Goal: Information Seeking & Learning: Learn about a topic

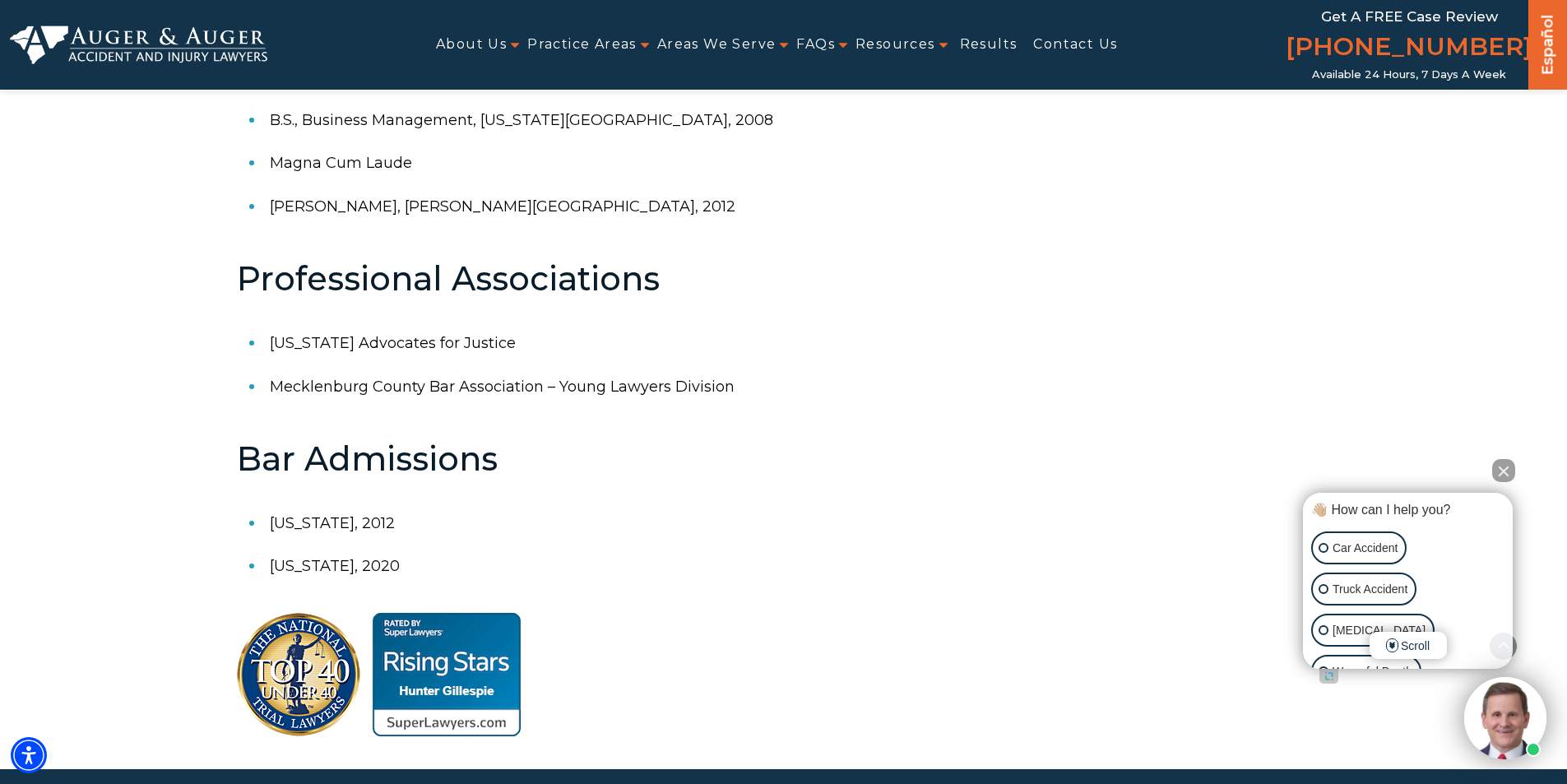
scroll to position [904, 0]
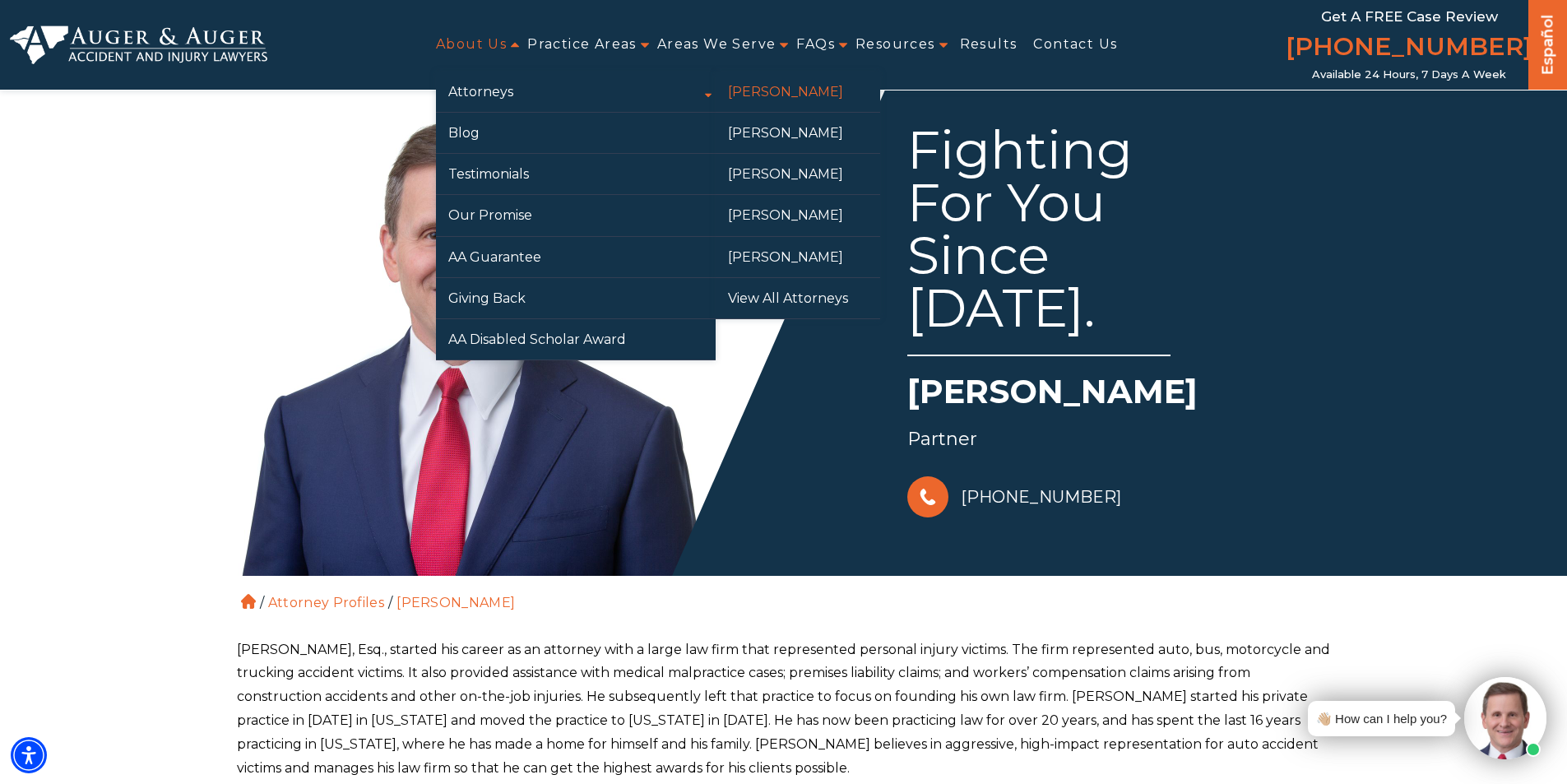
click at [818, 102] on link "[PERSON_NAME]" at bounding box center [798, 91] width 164 height 41
click at [784, 134] on link "[PERSON_NAME]" at bounding box center [798, 133] width 164 height 41
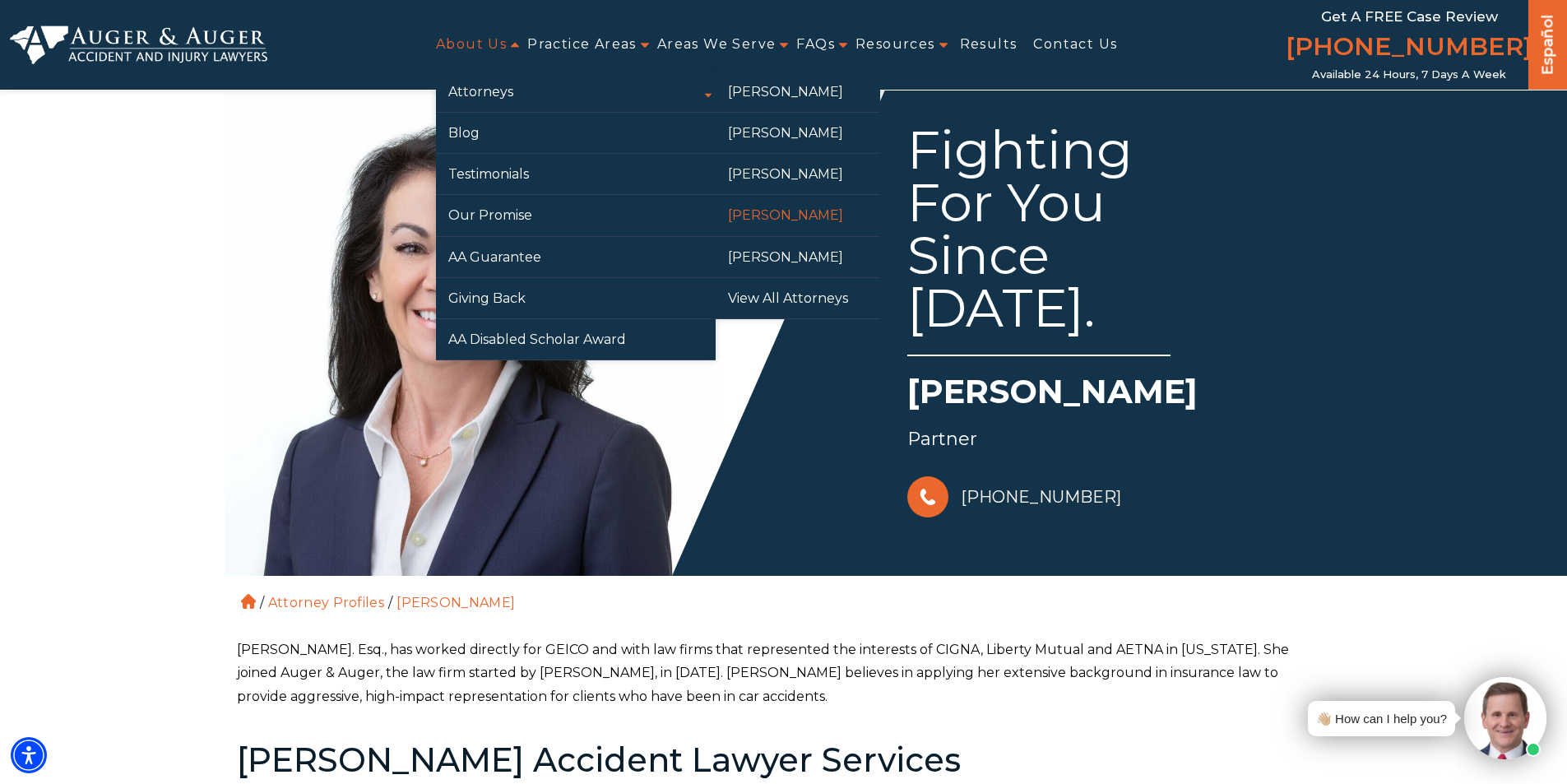
click at [774, 218] on link "[PERSON_NAME]" at bounding box center [798, 215] width 164 height 41
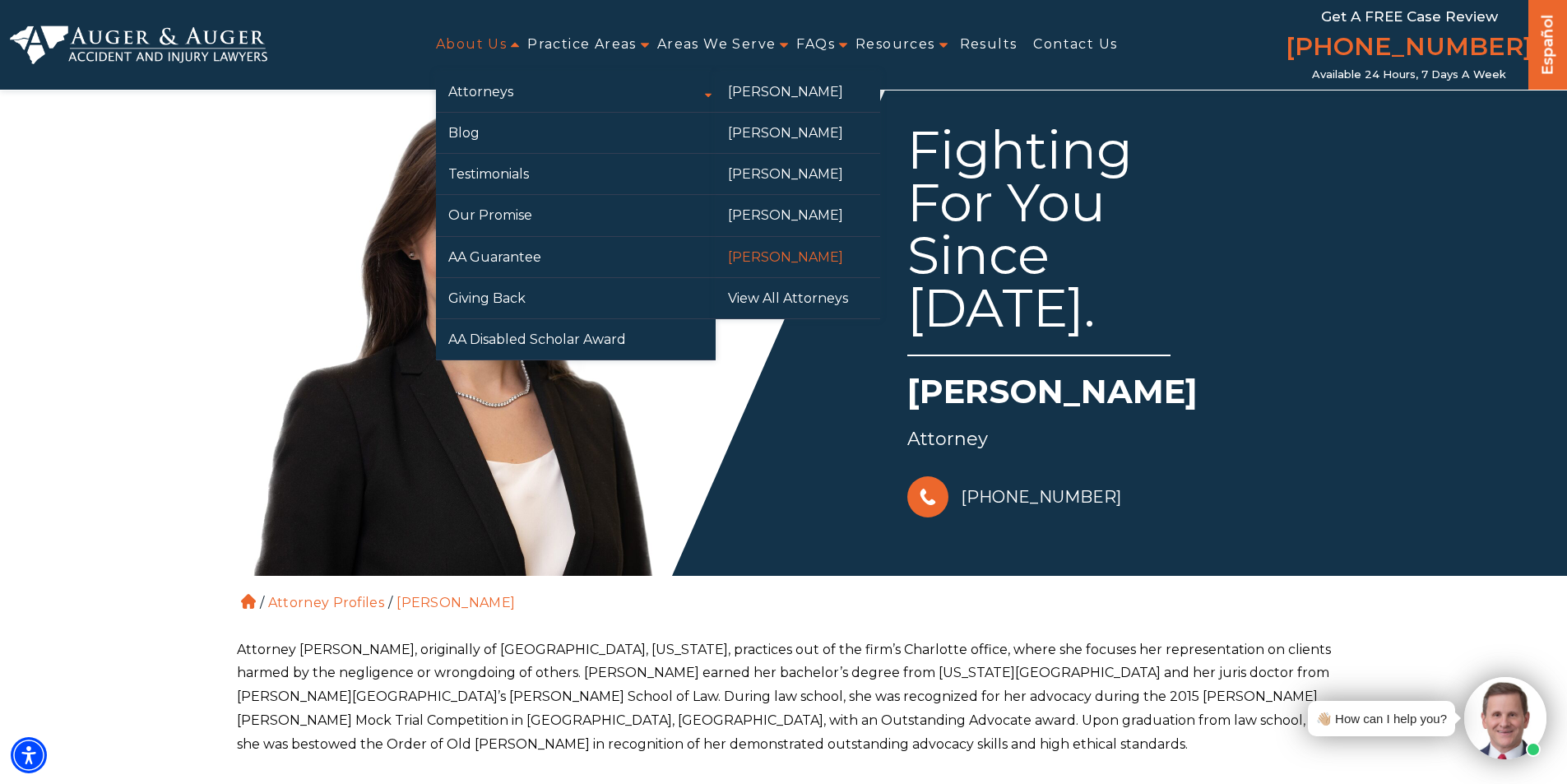
click at [790, 257] on link "[PERSON_NAME]" at bounding box center [798, 256] width 164 height 41
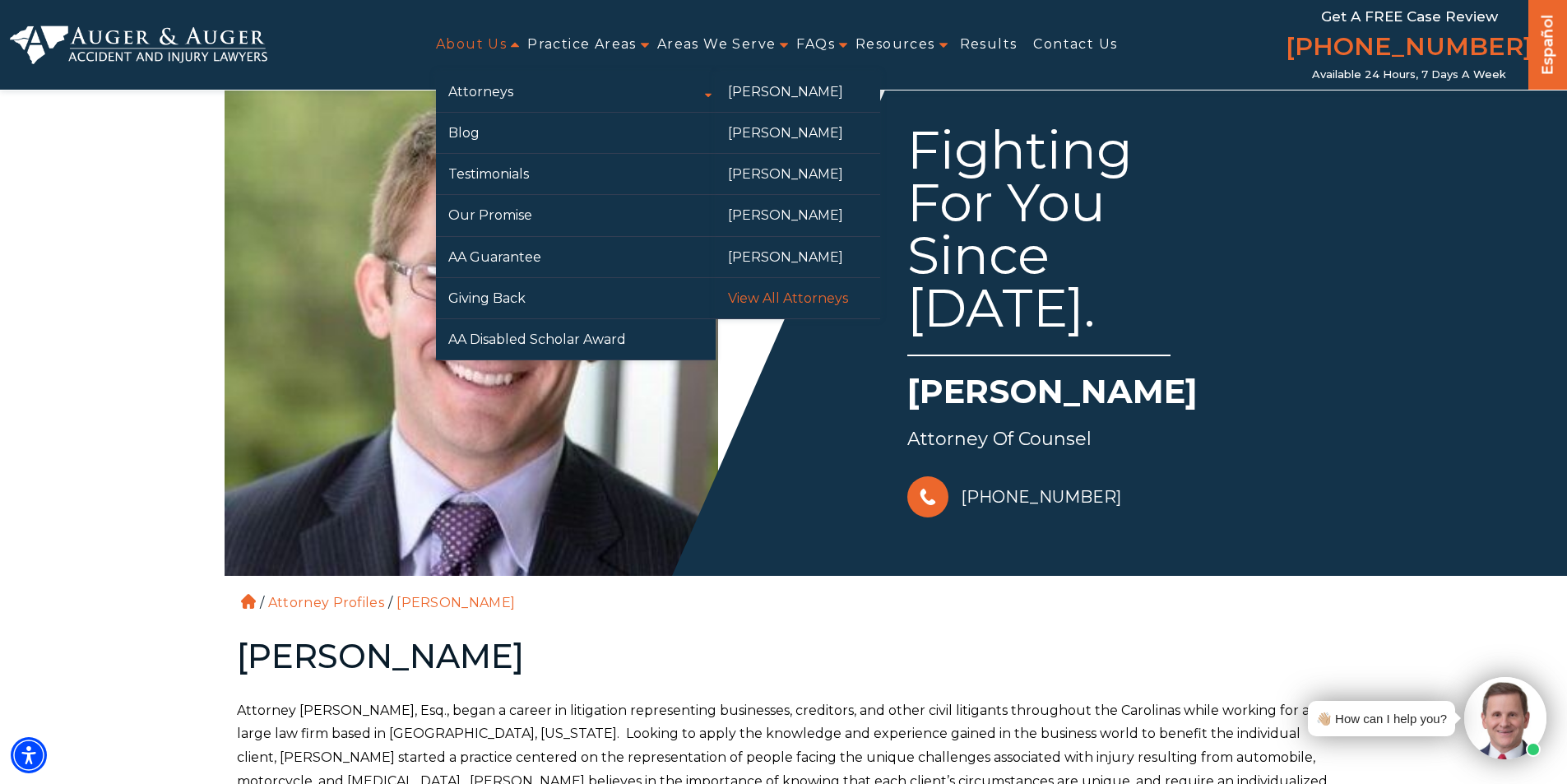
click at [797, 293] on link "View All Attorneys" at bounding box center [798, 298] width 164 height 41
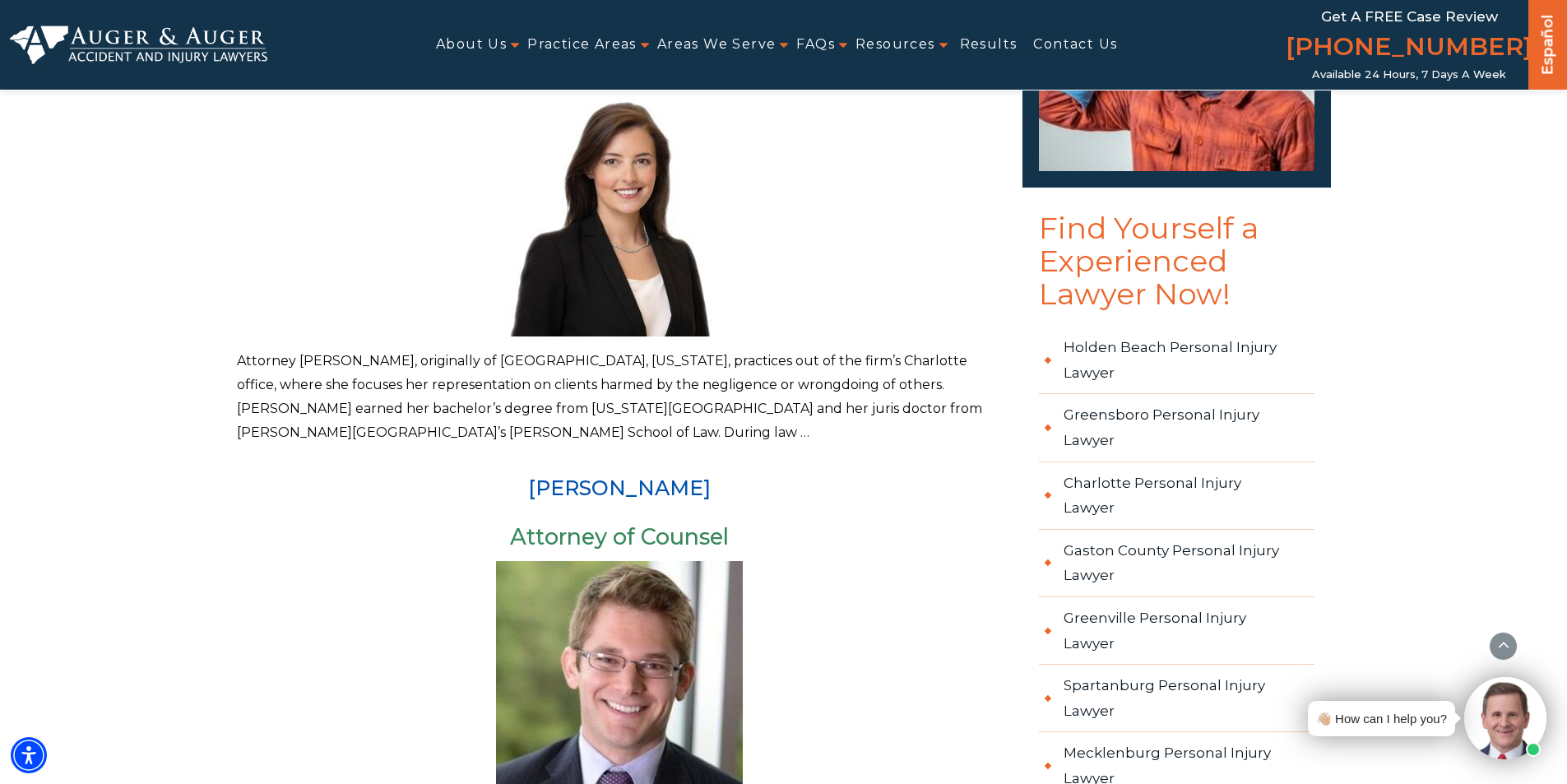
scroll to position [2056, 0]
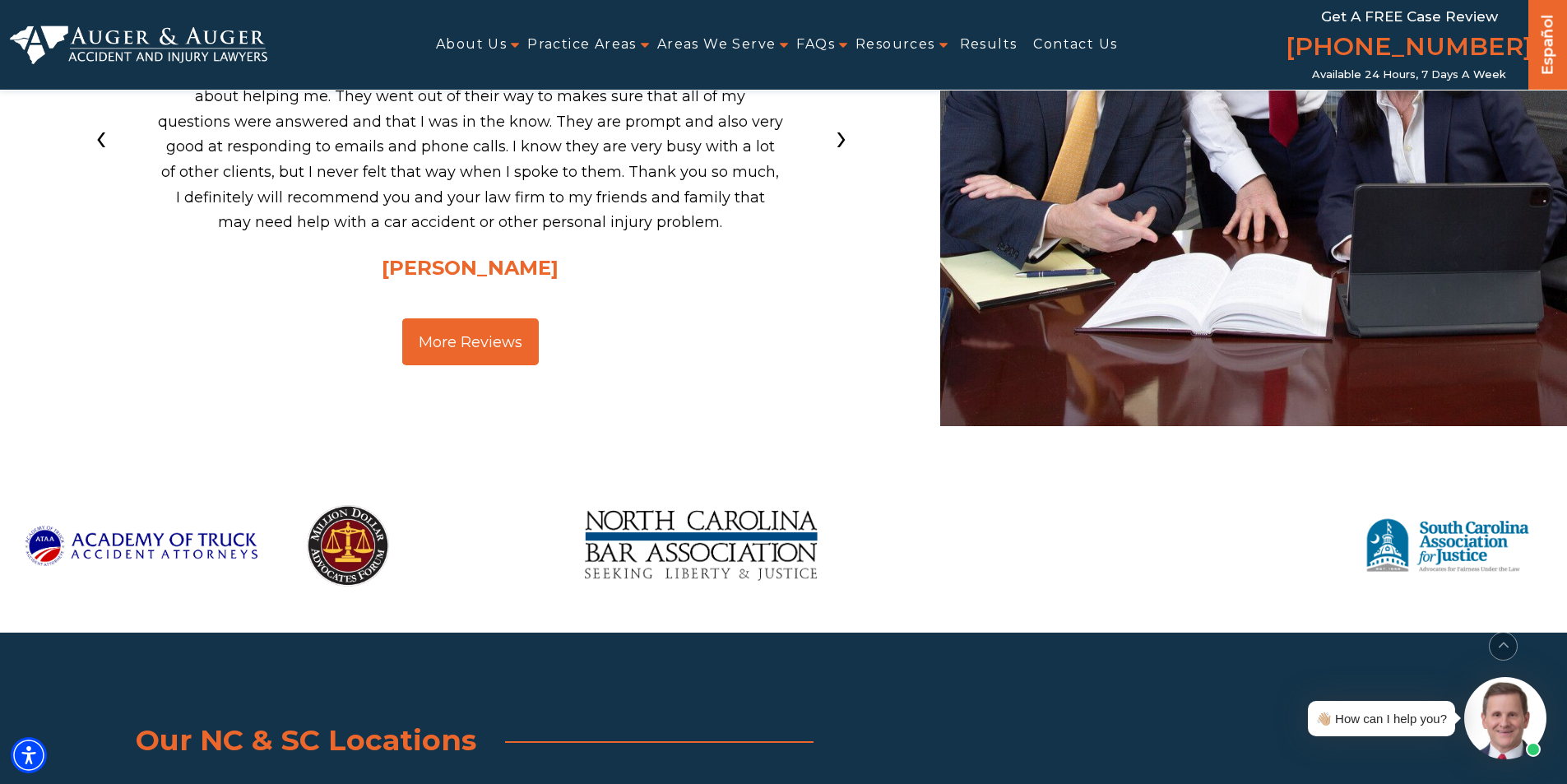
scroll to position [2549, 0]
